Goal: Information Seeking & Learning: Understand process/instructions

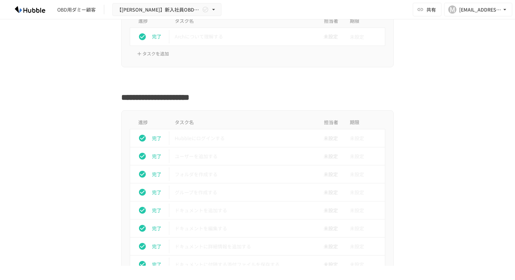
scroll to position [194, 0]
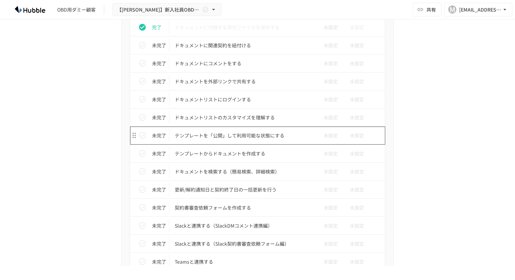
scroll to position [394, 0]
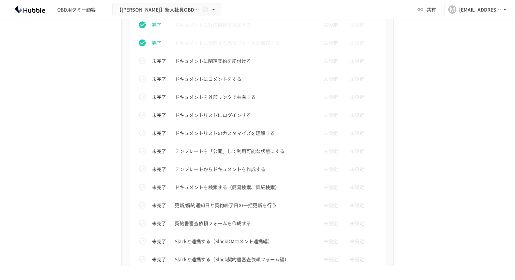
click at [429, 50] on div "進捗 タスク名 担当者 期限 完了 Hubbleにログインする 未設定 未設定 完了 ユーザーを追加する 未設定 未設定 完了 フォルダを作成する 未設定 未…" at bounding box center [258, 225] width 416 height 673
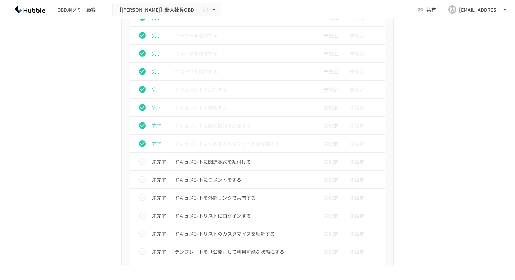
scroll to position [293, 0]
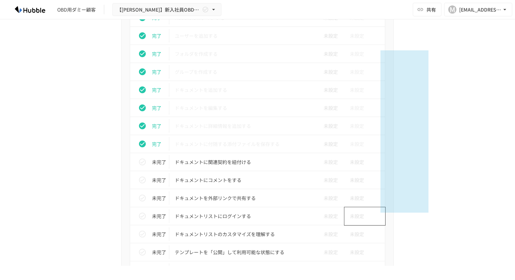
drag, startPoint x: 428, startPoint y: 50, endPoint x: 380, endPoint y: 213, distance: 169.4
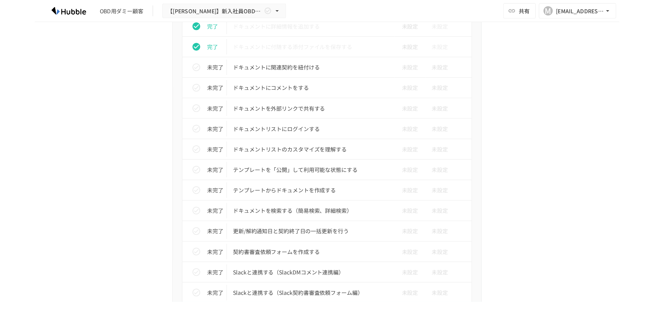
scroll to position [399, 0]
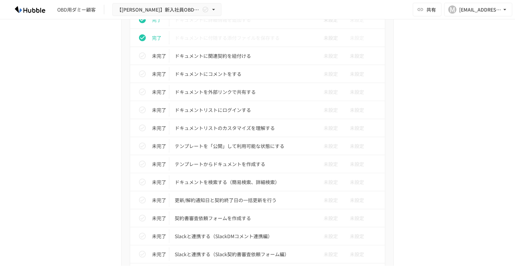
click at [458, 110] on div "進捗 タスク名 担当者 期限 完了 Hubbleにログインする 未設定 未設定 完了 ユーザーを追加する 未設定 未設定 完了 フォルダを作成する 未設定 未…" at bounding box center [258, 220] width 416 height 673
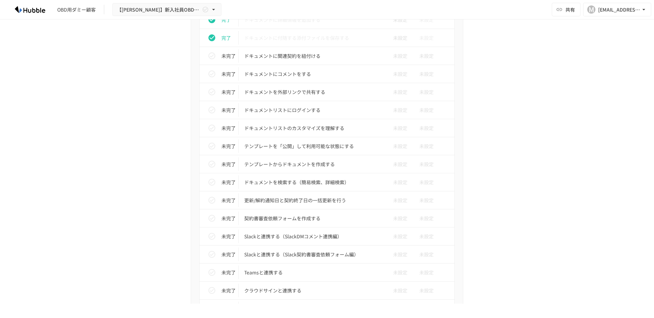
click at [129, 78] on div "進捗 タスク名 担当者 期限 完了 Hubbleにログインする 未設定 未設定 完了 ユーザーを追加する 未設定 未設定 完了 フォルダを作成する 未設定 未…" at bounding box center [327, 220] width 416 height 673
click at [208, 59] on icon "status" at bounding box center [212, 56] width 8 height 8
click at [244, 78] on td "ドキュメントにコメントをする" at bounding box center [313, 74] width 148 height 18
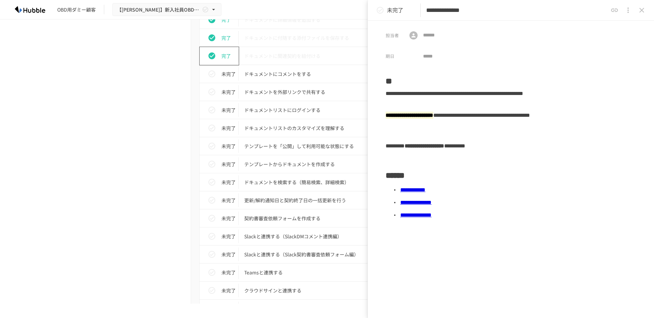
click at [418, 188] on link "**********" at bounding box center [412, 189] width 25 height 5
click at [408, 113] on b "**********" at bounding box center [410, 115] width 48 height 5
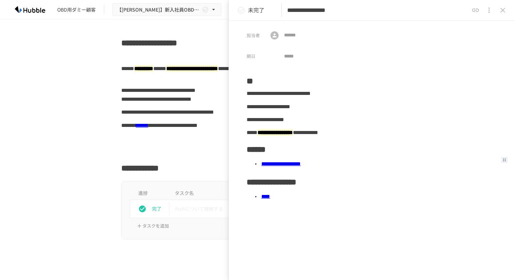
scroll to position [287, 0]
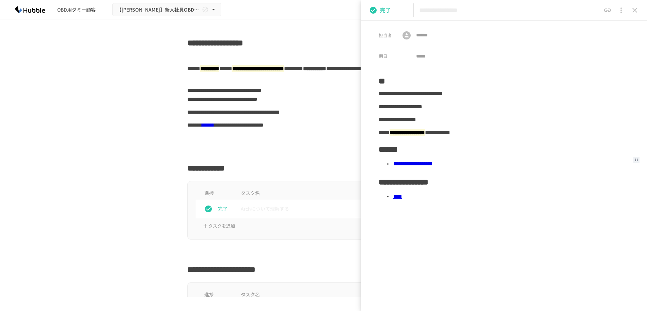
scroll to position [287, 0]
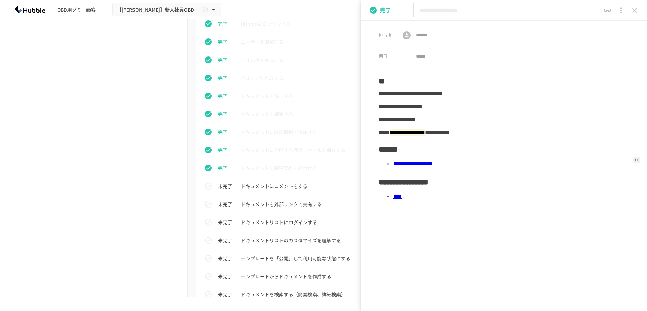
click at [264, 188] on p "ドキュメントにコメントをする" at bounding box center [309, 186] width 137 height 9
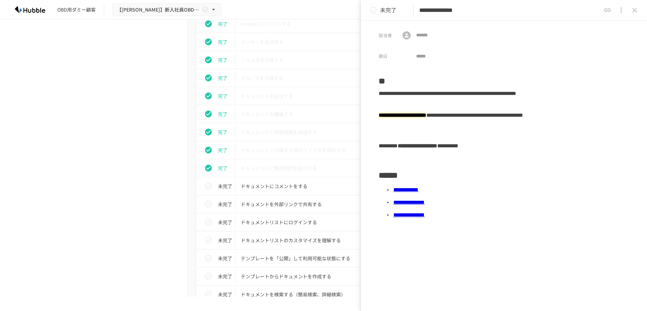
click at [374, 10] on icon "status" at bounding box center [373, 10] width 7 height 7
click at [251, 205] on p "ドキュメントを外部リンクで共有する" at bounding box center [309, 204] width 137 height 9
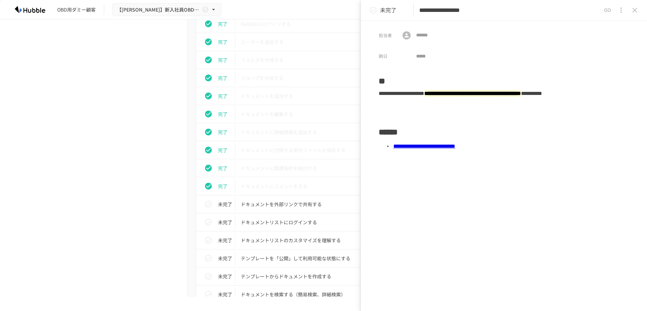
click at [430, 148] on link "**********" at bounding box center [424, 146] width 62 height 5
click at [376, 9] on icon "status" at bounding box center [373, 10] width 7 height 7
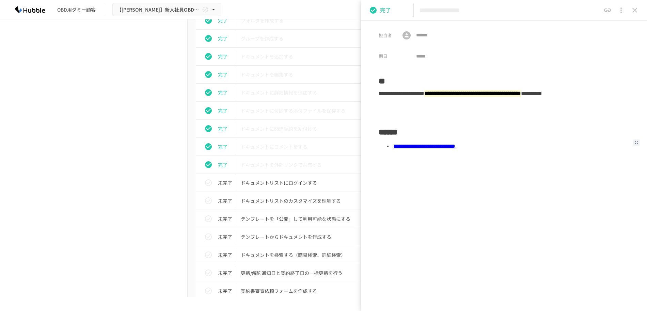
scroll to position [339, 0]
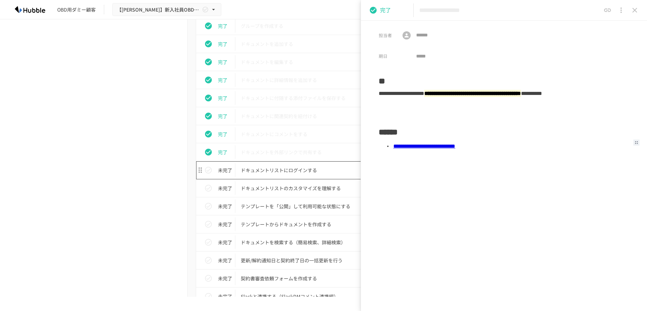
click at [272, 174] on p "ドキュメントリストにログインする" at bounding box center [309, 170] width 137 height 9
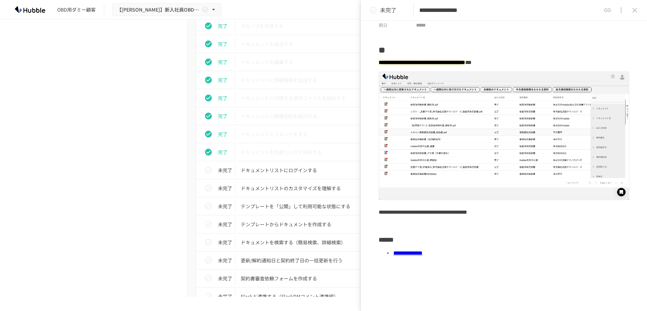
scroll to position [32, 0]
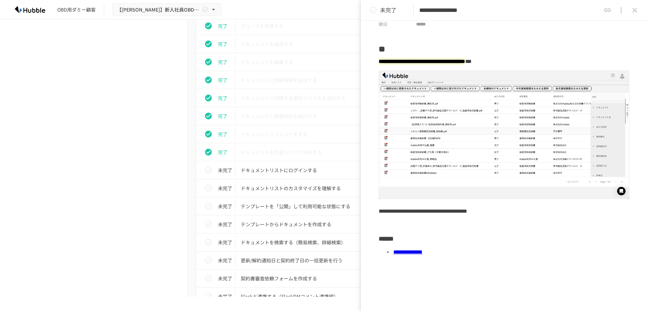
click at [423, 253] on link "**********" at bounding box center [407, 252] width 29 height 5
click at [375, 12] on icon "status" at bounding box center [373, 10] width 8 height 8
click at [175, 209] on div "進捗 タスク名 担当者 期限 完了 Hubbleにログインする 未設定 未設定 完了 ユーザーを追加する 未設定 未設定 完了 フォルダを作成する 未設定 未…" at bounding box center [324, 280] width 416 height 673
click at [279, 189] on p "ドキュメントリストのカスタマイズを理解する" at bounding box center [309, 188] width 137 height 9
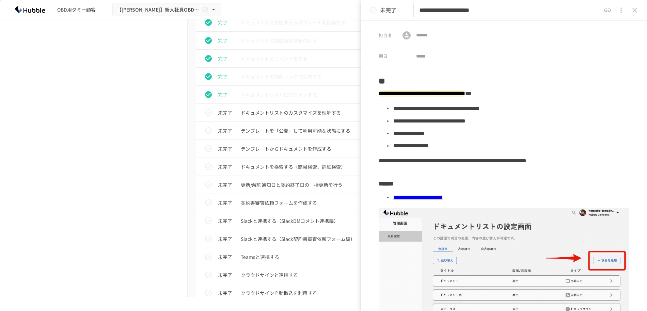
click at [374, 11] on icon "status" at bounding box center [373, 10] width 8 height 8
click at [316, 129] on p "テンプレートを「公開」して利用可能な状態にする" at bounding box center [309, 131] width 137 height 9
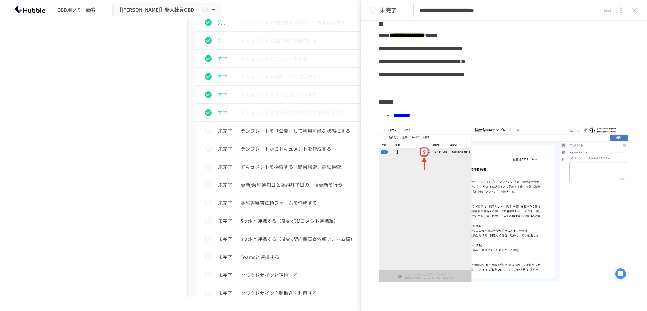
scroll to position [46, 0]
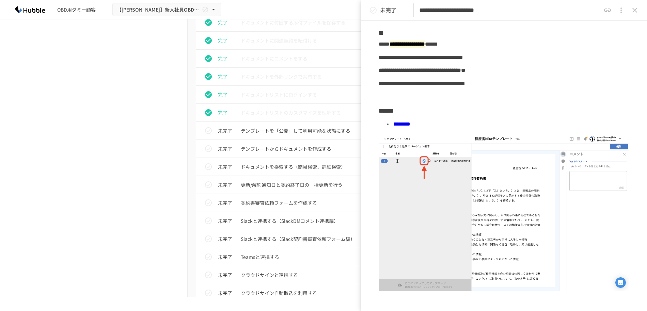
click at [404, 124] on link "********" at bounding box center [401, 124] width 17 height 5
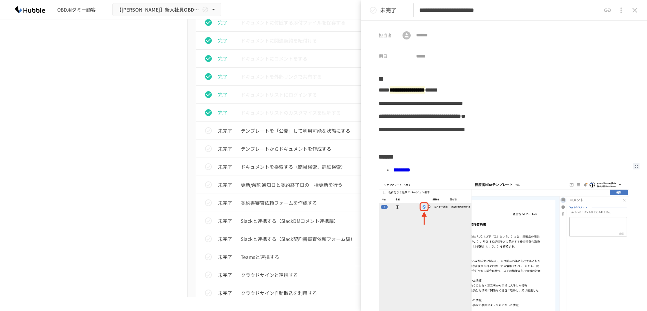
click at [374, 11] on icon "status" at bounding box center [373, 10] width 8 height 8
click at [322, 150] on p "テンプレートからドキュメントを作成する" at bounding box center [309, 149] width 137 height 9
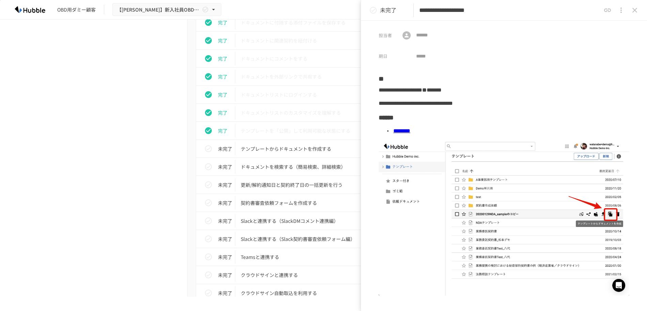
click at [372, 12] on icon "status" at bounding box center [373, 10] width 8 height 8
click at [302, 164] on p "ドキュメントを検索する（簡易検索、詳細検索）" at bounding box center [309, 167] width 137 height 9
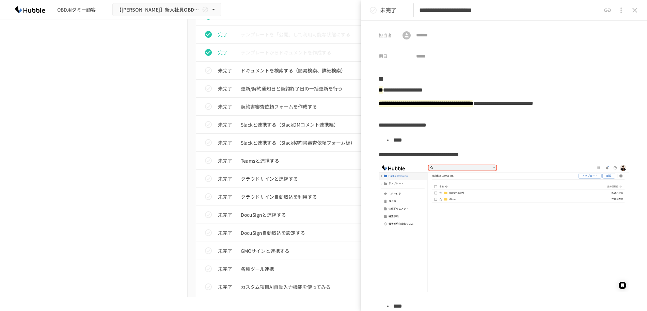
click at [388, 9] on p "未完了" at bounding box center [388, 10] width 16 height 9
click at [375, 11] on icon "status" at bounding box center [373, 10] width 8 height 8
click at [631, 14] on icon "close drawer" at bounding box center [635, 10] width 8 height 8
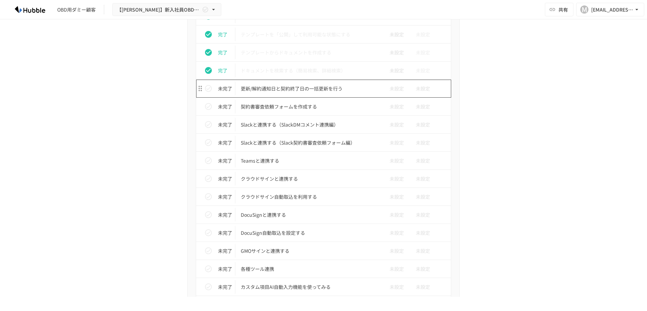
click at [259, 89] on p "更新/解約通知日と契約終了日の一括更新を行う" at bounding box center [309, 88] width 137 height 9
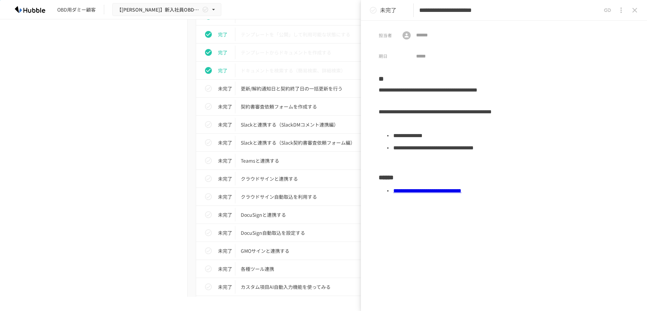
click at [459, 193] on link "**********" at bounding box center [427, 190] width 68 height 5
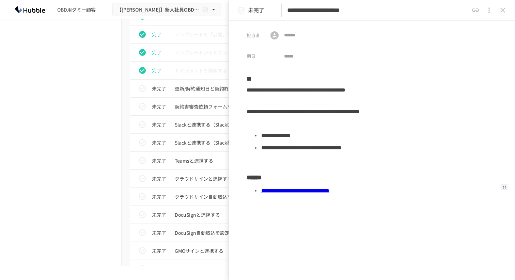
scroll to position [511, 0]
click at [242, 13] on icon "status" at bounding box center [241, 10] width 7 height 7
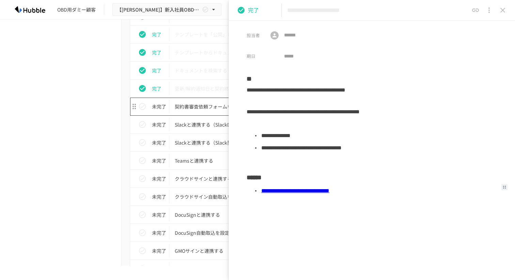
click at [191, 107] on p "契約書審査依頼フォームを作成する" at bounding box center [243, 107] width 137 height 9
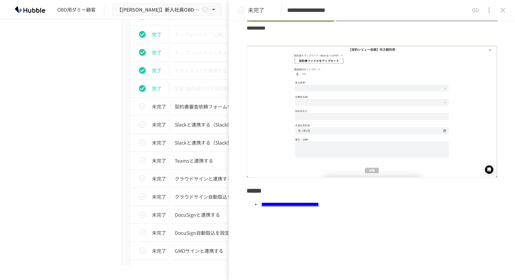
scroll to position [88, 0]
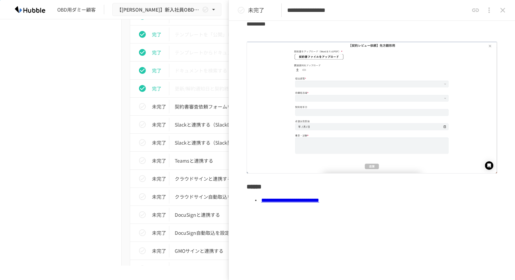
click at [319, 200] on link "**********" at bounding box center [290, 200] width 58 height 5
click at [245, 13] on icon "status" at bounding box center [241, 10] width 8 height 8
click at [109, 139] on div "進捗 タスク名 担当者 期限 完了 Hubbleにログインする 未設定 未設定 完了 ユーザーを追加する 未設定 未設定 完了 フォルダを作成する 未設定 未…" at bounding box center [258, 108] width 416 height 673
click at [500, 13] on icon "close drawer" at bounding box center [503, 10] width 8 height 8
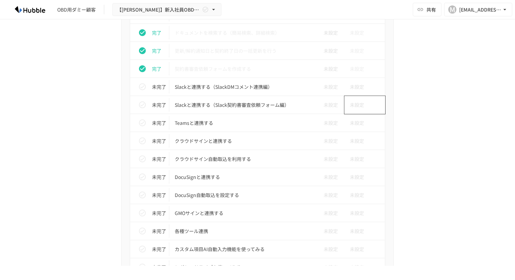
scroll to position [562, 0]
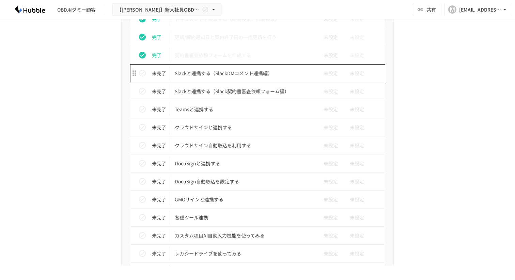
click at [228, 74] on p "Slackと連携する（SlackDMコメント連携編）" at bounding box center [243, 73] width 137 height 9
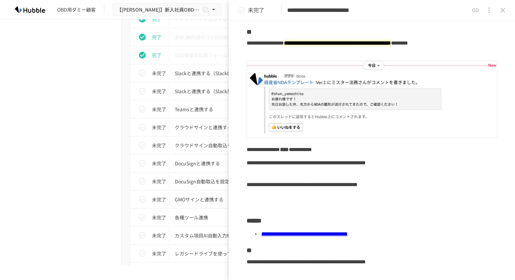
scroll to position [41, 0]
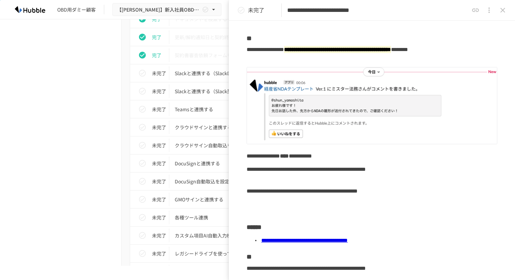
click at [306, 241] on link "**********" at bounding box center [304, 240] width 87 height 5
